Goal: Navigation & Orientation: Go to known website

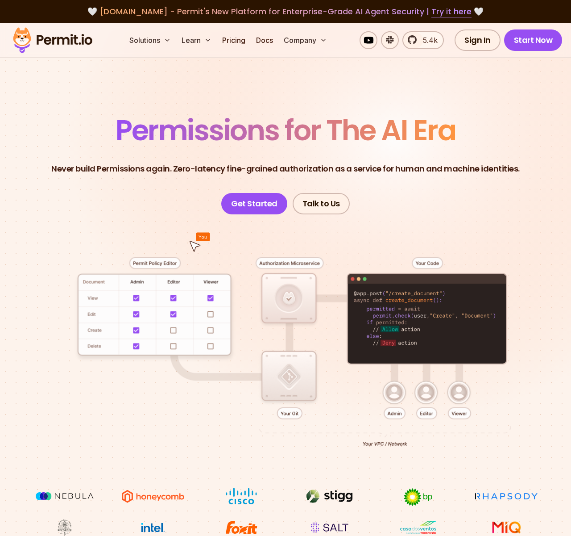
scroll to position [4412, 0]
